Goal: Feedback & Contribution: Leave review/rating

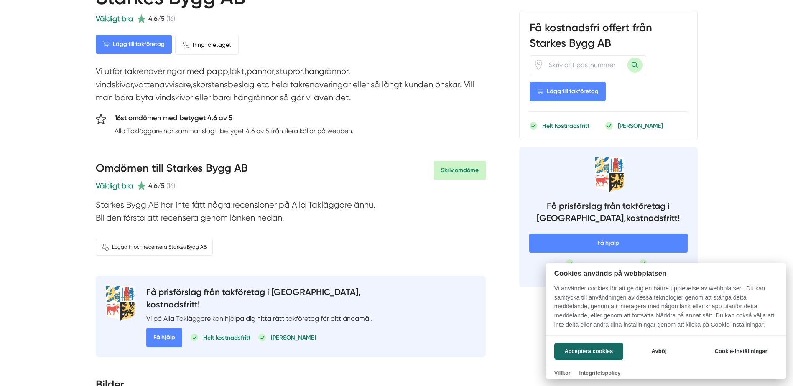
scroll to position [125, 0]
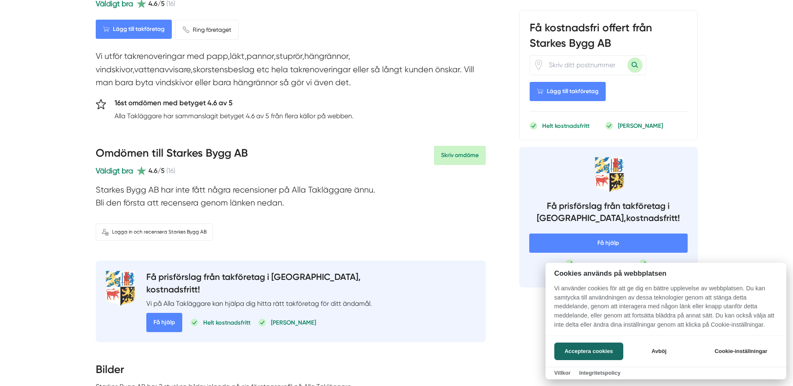
drag, startPoint x: 227, startPoint y: 212, endPoint x: 272, endPoint y: 208, distance: 44.9
click at [272, 208] on div at bounding box center [396, 193] width 793 height 386
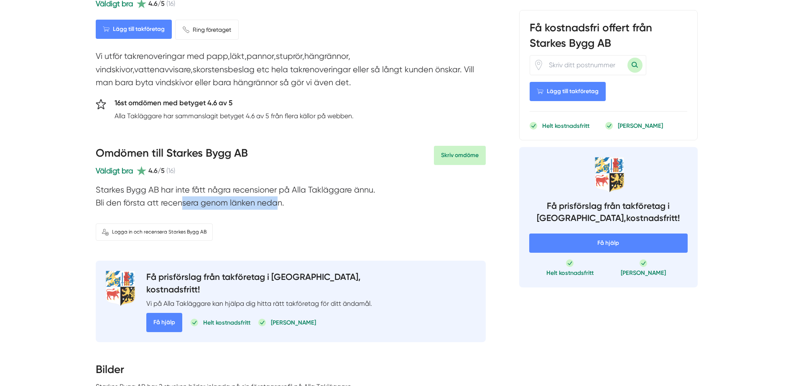
drag, startPoint x: 252, startPoint y: 202, endPoint x: 167, endPoint y: 196, distance: 85.1
click at [167, 196] on p "Starkes Bygg AB har inte fått några recensioner på Alla Takläggare ännu. Bli de…" at bounding box center [291, 199] width 390 height 31
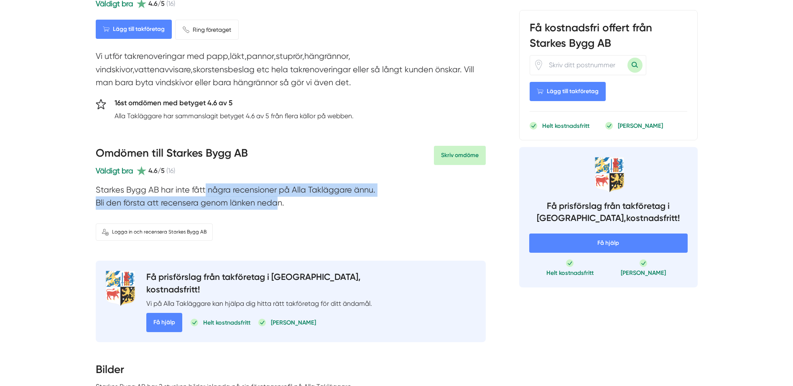
drag, startPoint x: 167, startPoint y: 196, endPoint x: 139, endPoint y: 202, distance: 28.5
click at [139, 202] on p "Starkes Bygg AB har inte fått några recensioner på Alla Takläggare ännu. Bli de…" at bounding box center [291, 199] width 390 height 31
drag, startPoint x: 104, startPoint y: 191, endPoint x: 295, endPoint y: 210, distance: 192.1
click at [295, 210] on p "Starkes Bygg AB har inte fått några recensioner på Alla Takläggare ännu. Bli de…" at bounding box center [291, 199] width 390 height 31
drag, startPoint x: 295, startPoint y: 210, endPoint x: 281, endPoint y: 209, distance: 14.2
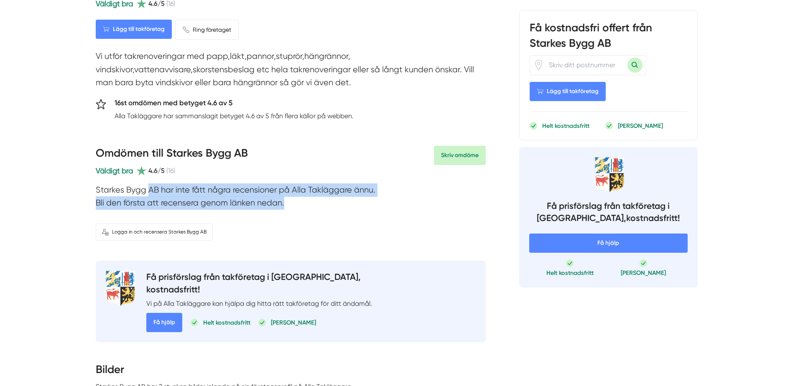
click at [278, 209] on p "Starkes Bygg AB har inte fått några recensioner på Alla Takläggare ännu. Bli de…" at bounding box center [291, 199] width 390 height 31
drag, startPoint x: 283, startPoint y: 202, endPoint x: 107, endPoint y: 189, distance: 176.6
click at [107, 189] on p "Starkes Bygg AB har inte fått några recensioner på Alla Takläggare ännu. Bli de…" at bounding box center [291, 199] width 390 height 31
drag, startPoint x: 107, startPoint y: 189, endPoint x: 100, endPoint y: 192, distance: 6.8
click at [109, 192] on p "Starkes Bygg AB har inte fått några recensioner på Alla Takläggare ännu. Bli de…" at bounding box center [291, 199] width 390 height 31
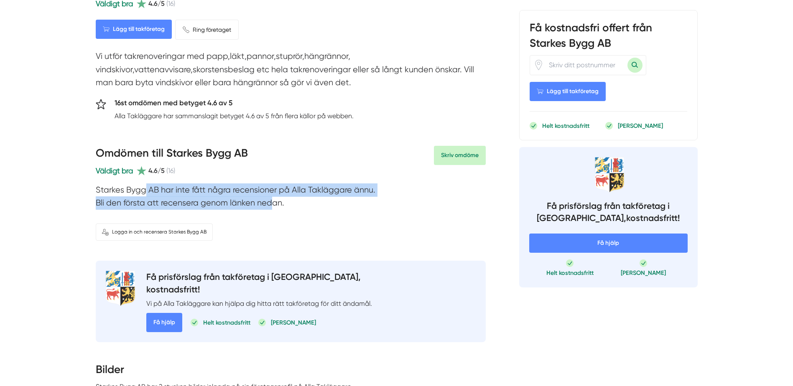
drag, startPoint x: 98, startPoint y: 189, endPoint x: 284, endPoint y: 207, distance: 186.9
click at [284, 207] on p "Starkes Bygg AB har inte fått några recensioner på Alla Takläggare ännu. Bli de…" at bounding box center [291, 199] width 390 height 31
drag, startPoint x: 284, startPoint y: 207, endPoint x: 289, endPoint y: 206, distance: 4.6
click at [291, 207] on p "Starkes Bygg AB har inte fått några recensioner på Alla Takläggare ännu. Bli de…" at bounding box center [291, 199] width 390 height 31
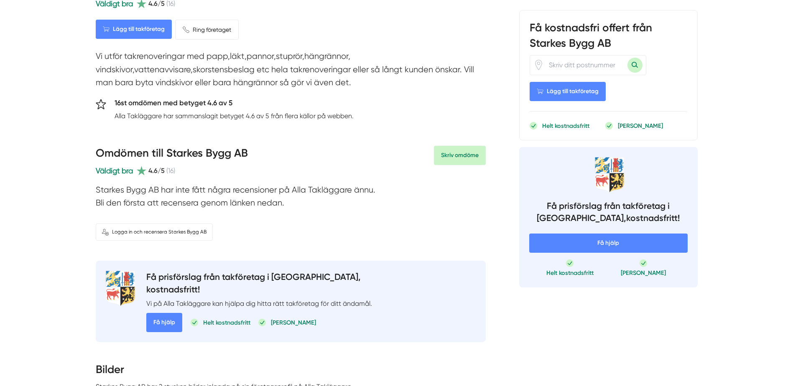
click at [289, 206] on p "Starkes Bygg AB har inte fått några recensioner på Alla Takläggare ännu. Bli de…" at bounding box center [291, 199] width 390 height 31
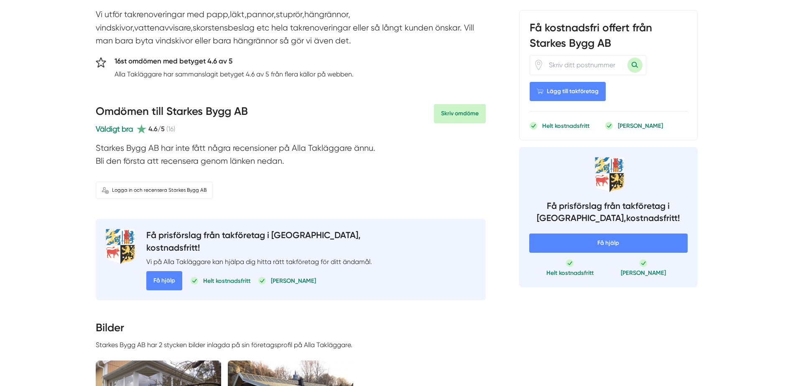
scroll to position [237, 0]
